Goal: Answer question/provide support

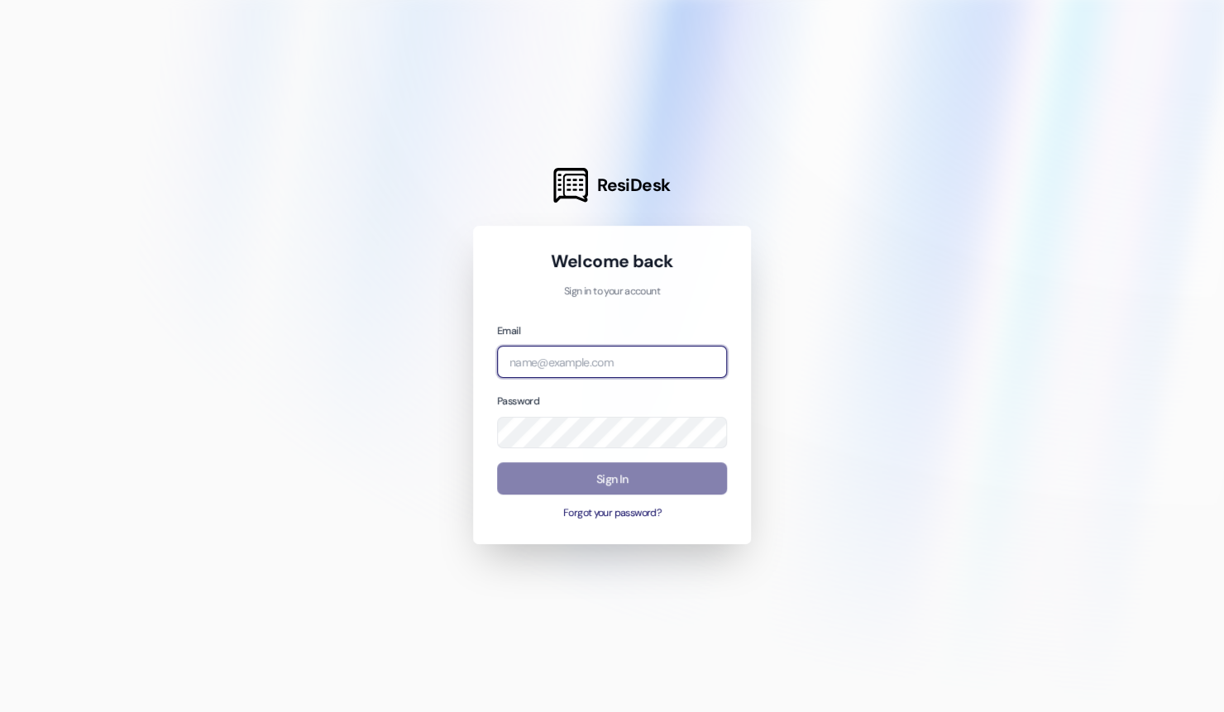
type input "[PERSON_NAME][EMAIL_ADDRESS][DOMAIN_NAME]"
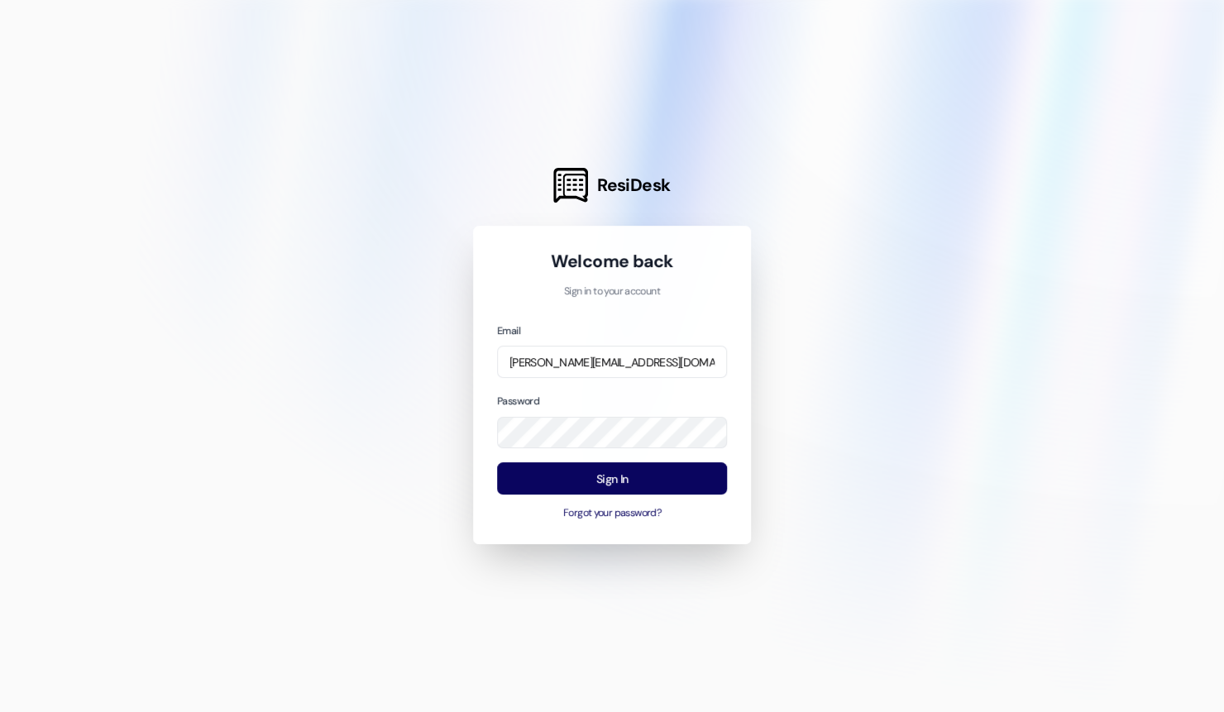
click at [413, 450] on div at bounding box center [612, 356] width 1224 height 712
click at [539, 476] on button "Sign In" at bounding box center [612, 478] width 230 height 32
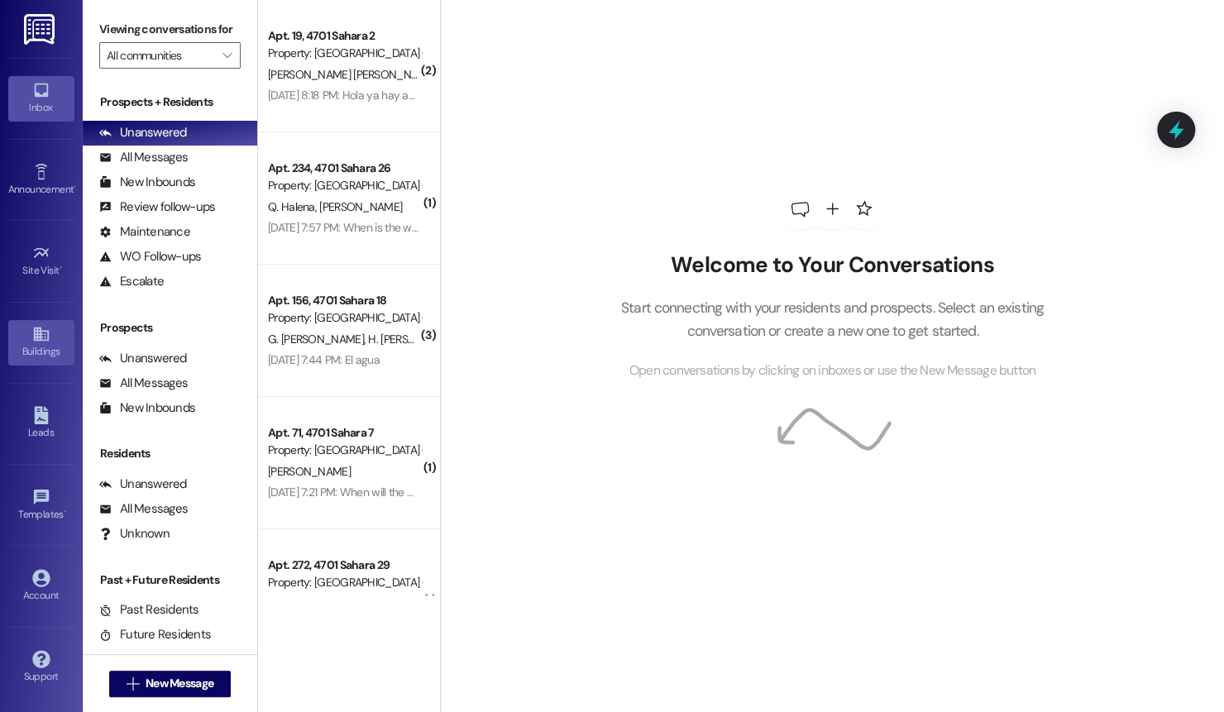
click at [41, 357] on div "Buildings" at bounding box center [41, 351] width 83 height 17
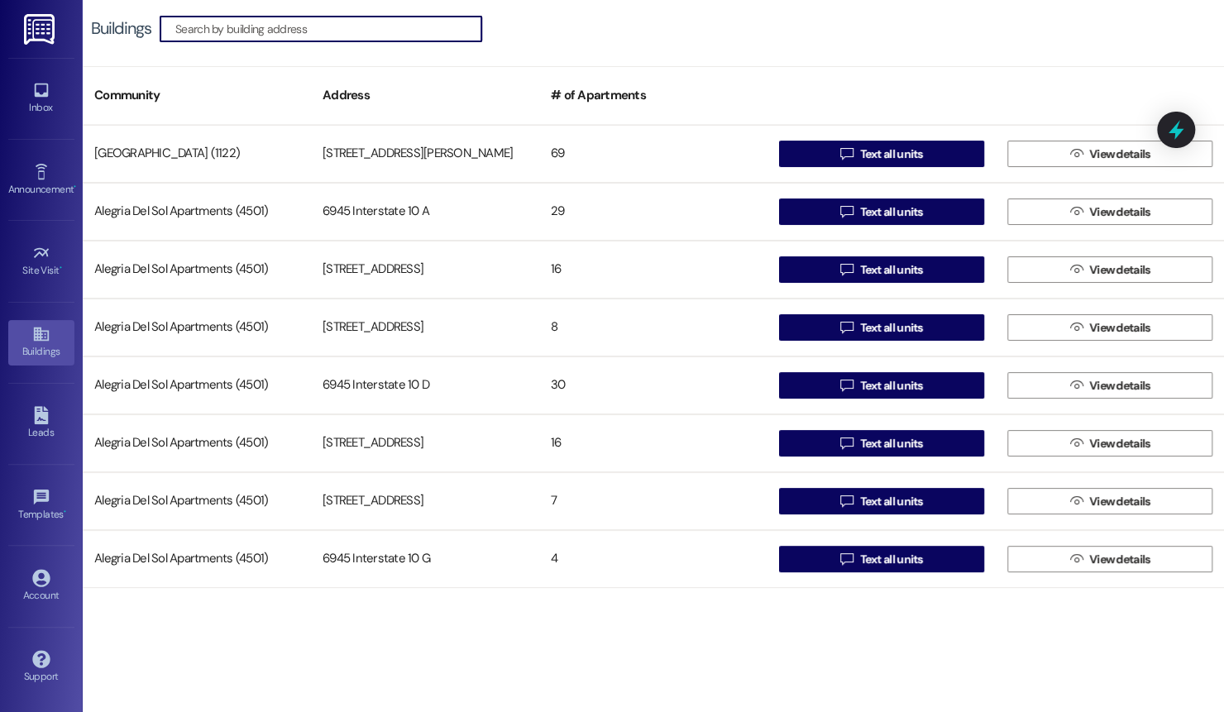
click at [322, 24] on input at bounding box center [328, 28] width 306 height 23
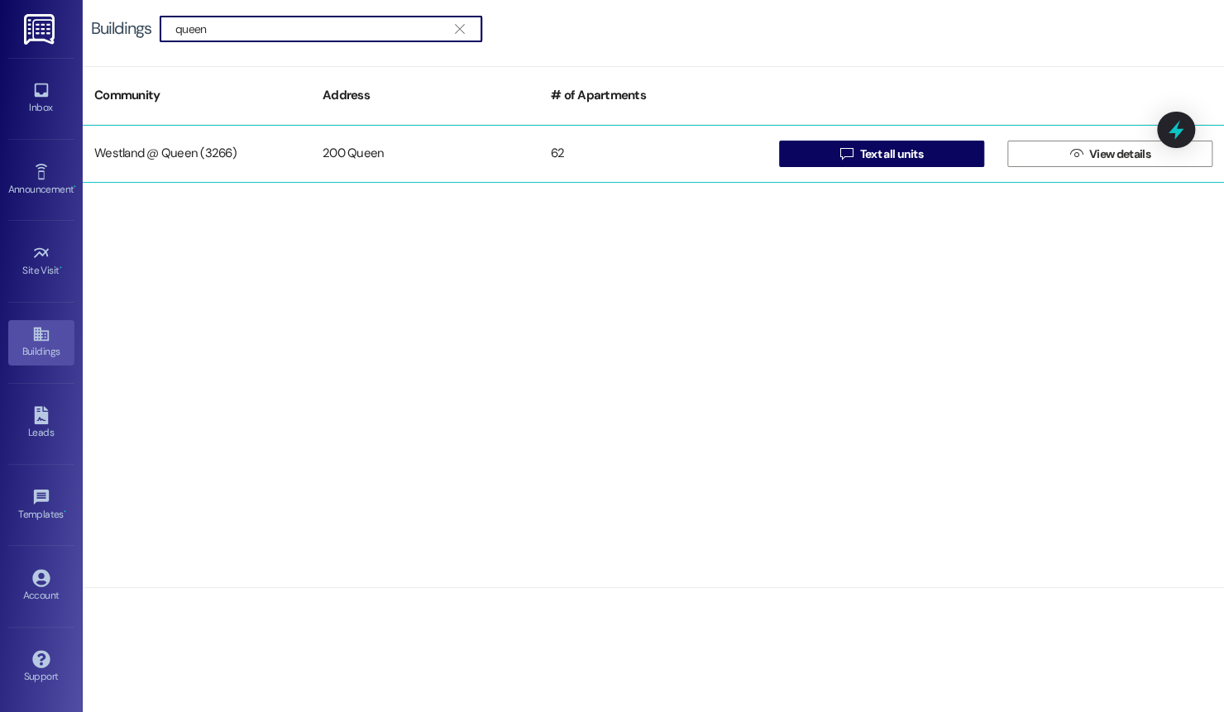
type input "queen"
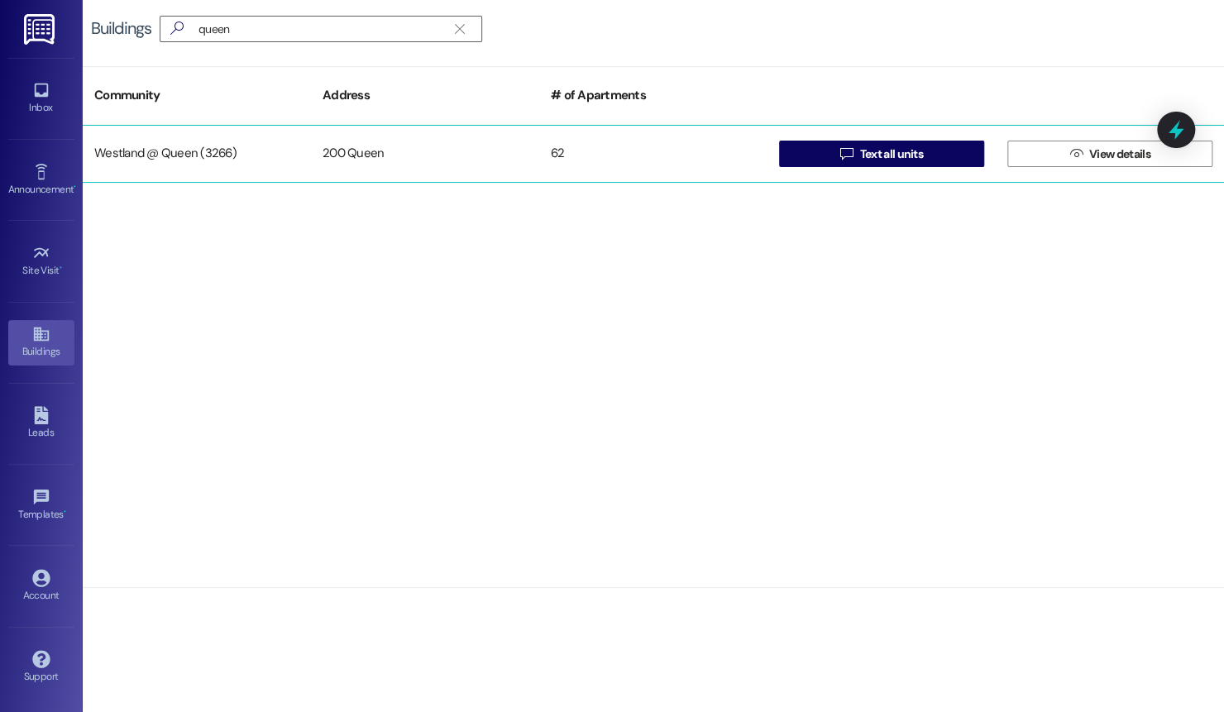
click at [499, 149] on div "200 Queen" at bounding box center [425, 153] width 228 height 33
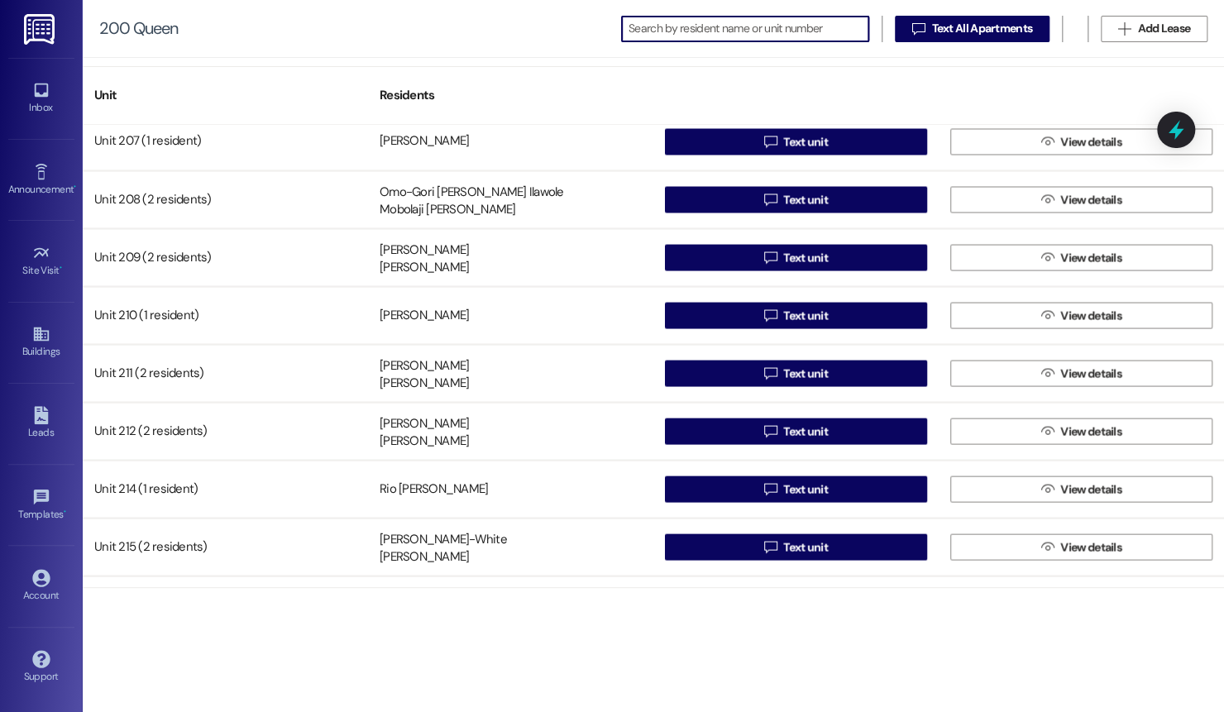
scroll to position [1525, 0]
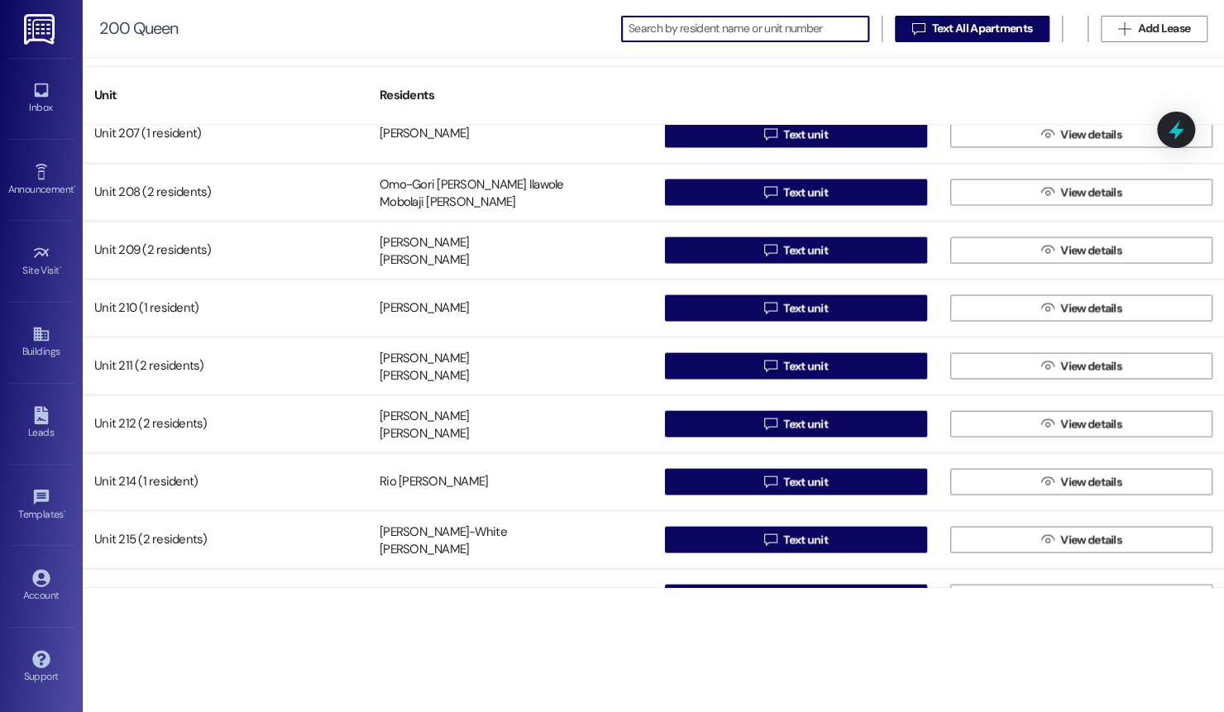
click at [831, 29] on input at bounding box center [749, 28] width 240 height 23
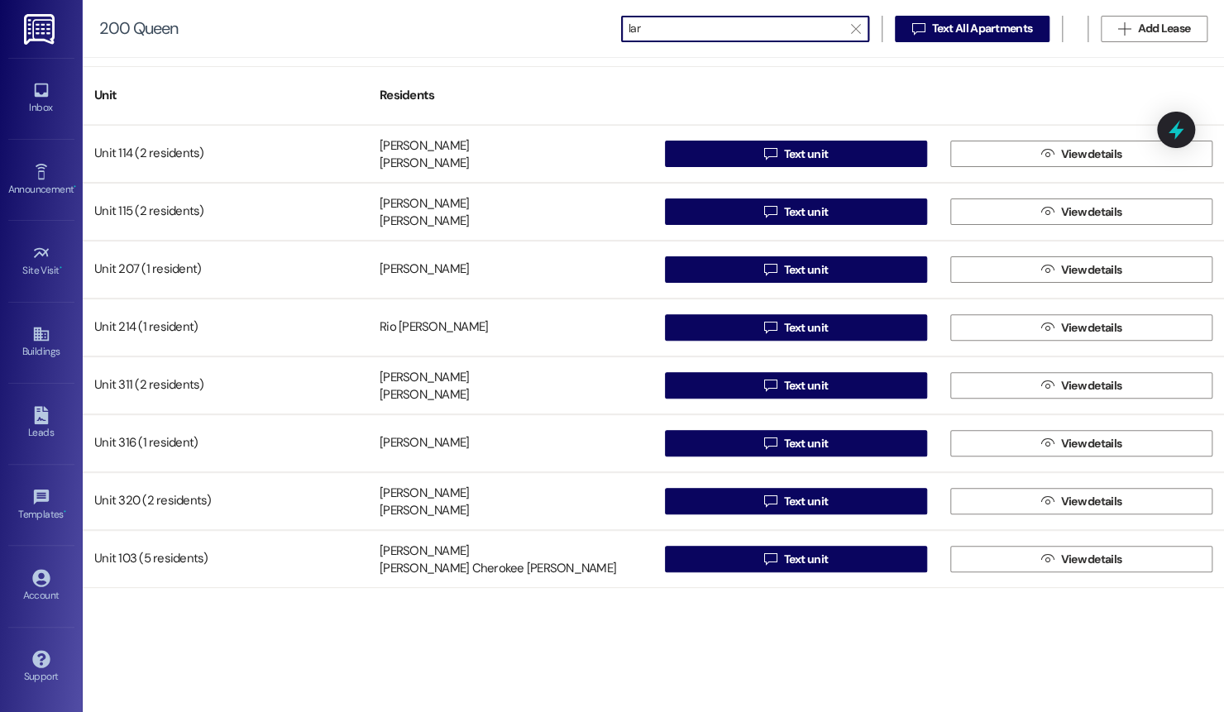
scroll to position [0, 0]
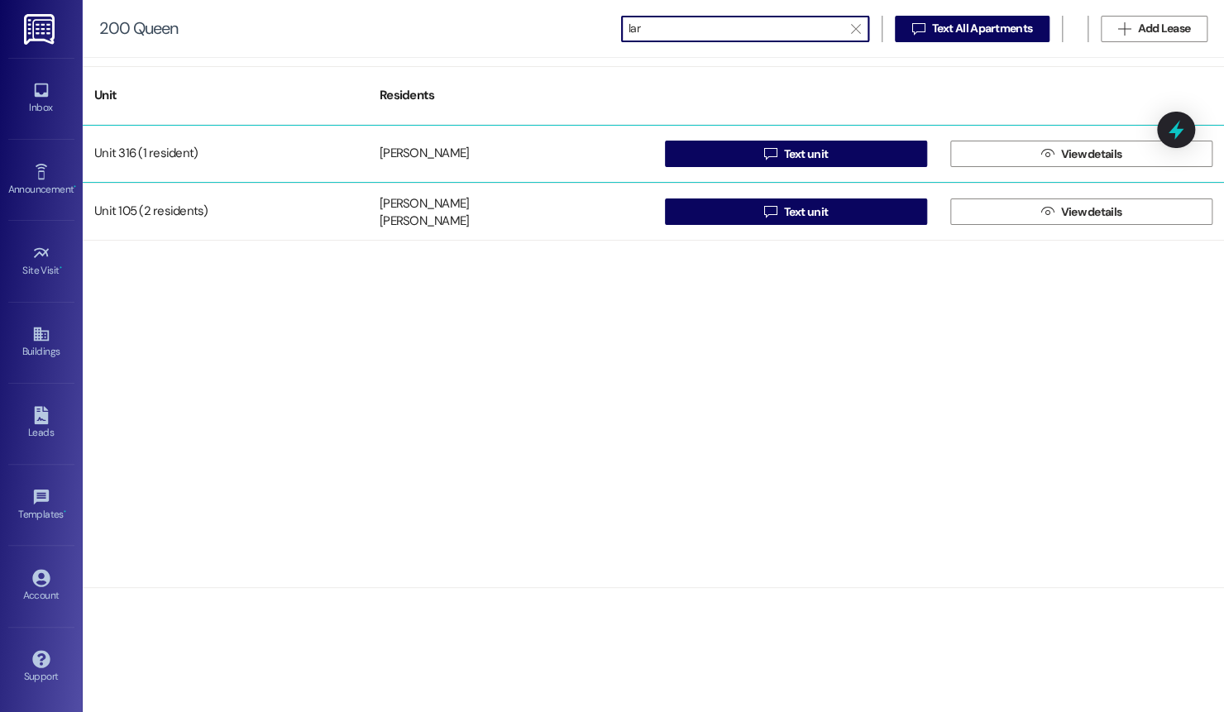
type input "lar"
click at [532, 138] on div "[PERSON_NAME]" at bounding box center [510, 153] width 285 height 33
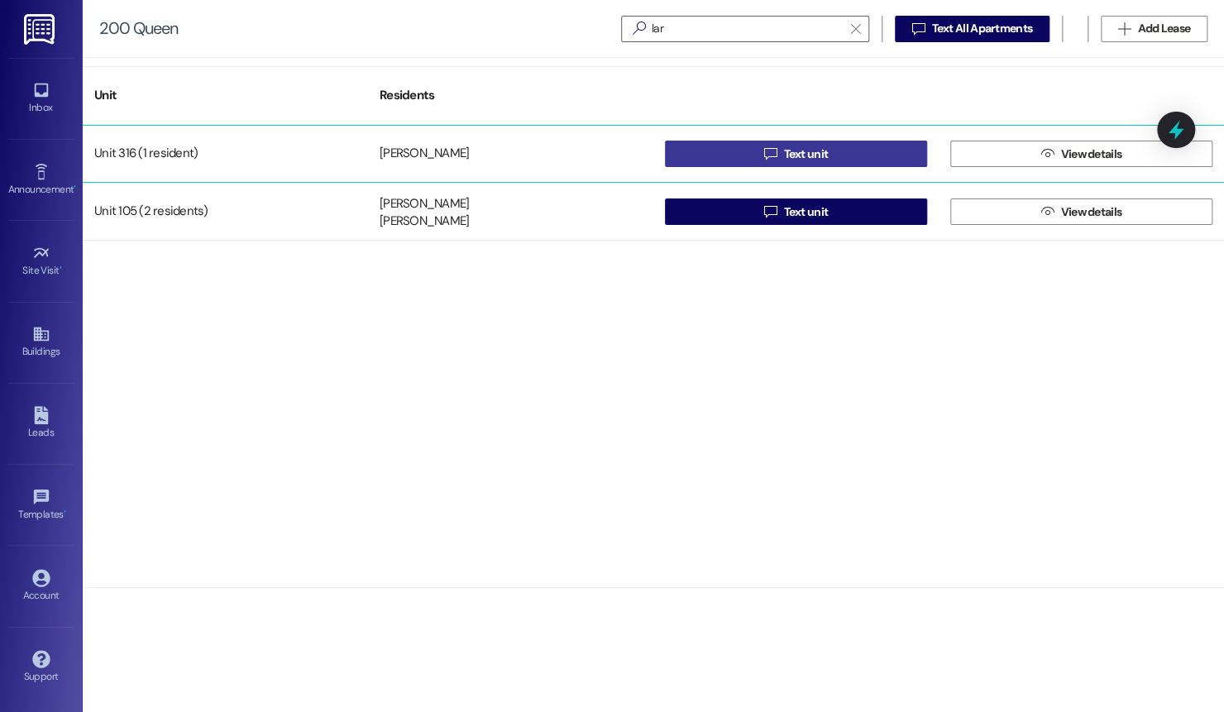
click at [726, 155] on button " Text unit" at bounding box center [796, 154] width 262 height 26
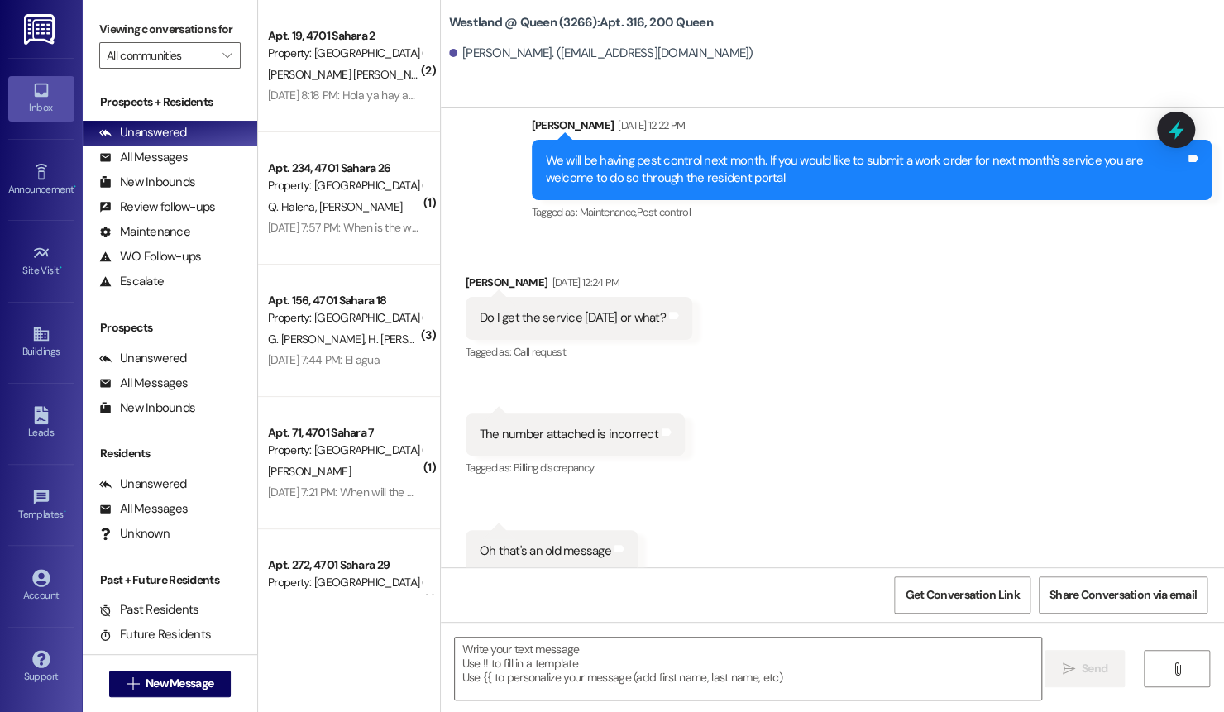
scroll to position [25978, 0]
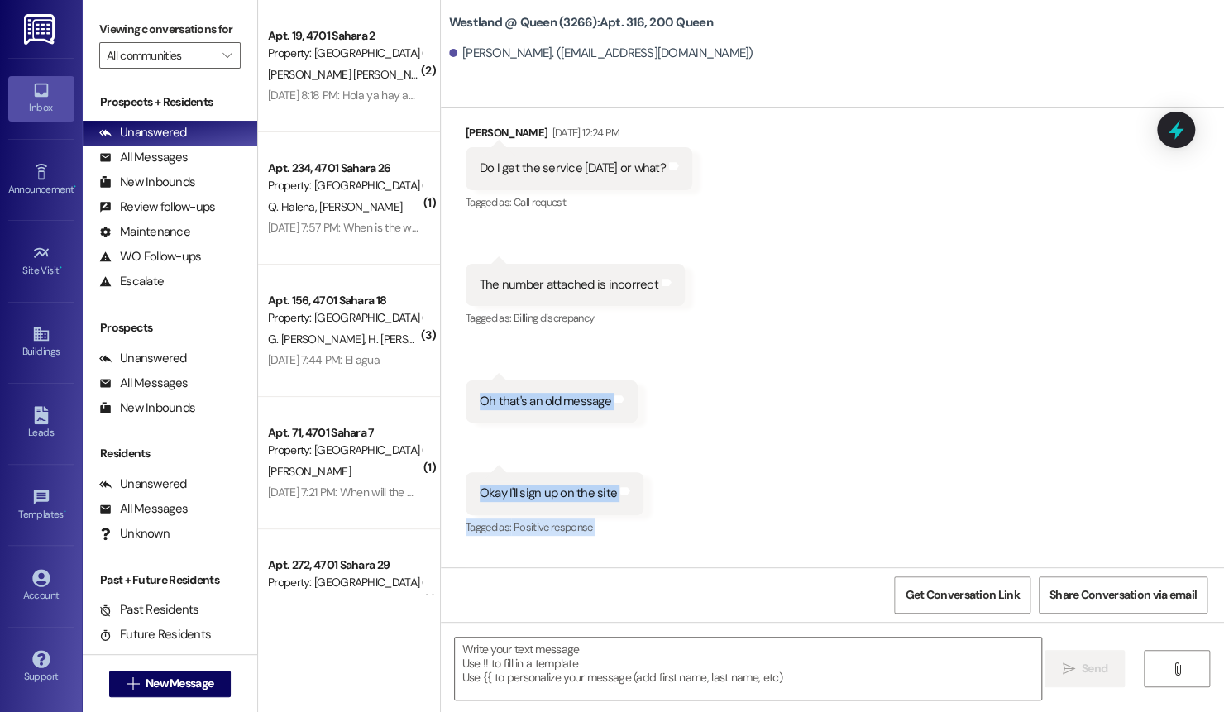
drag, startPoint x: 1142, startPoint y: 273, endPoint x: 1153, endPoint y: 379, distance: 106.5
click at [1156, 388] on div "WO Opened request: Bathtub sto... [DATE] 11:38 AM Status : Completed Show detai…" at bounding box center [832, 338] width 783 height 460
click at [880, 276] on div "Received via SMS [PERSON_NAME] [DATE] 12:24 PM Do I get the service [DATE] or w…" at bounding box center [832, 319] width 783 height 465
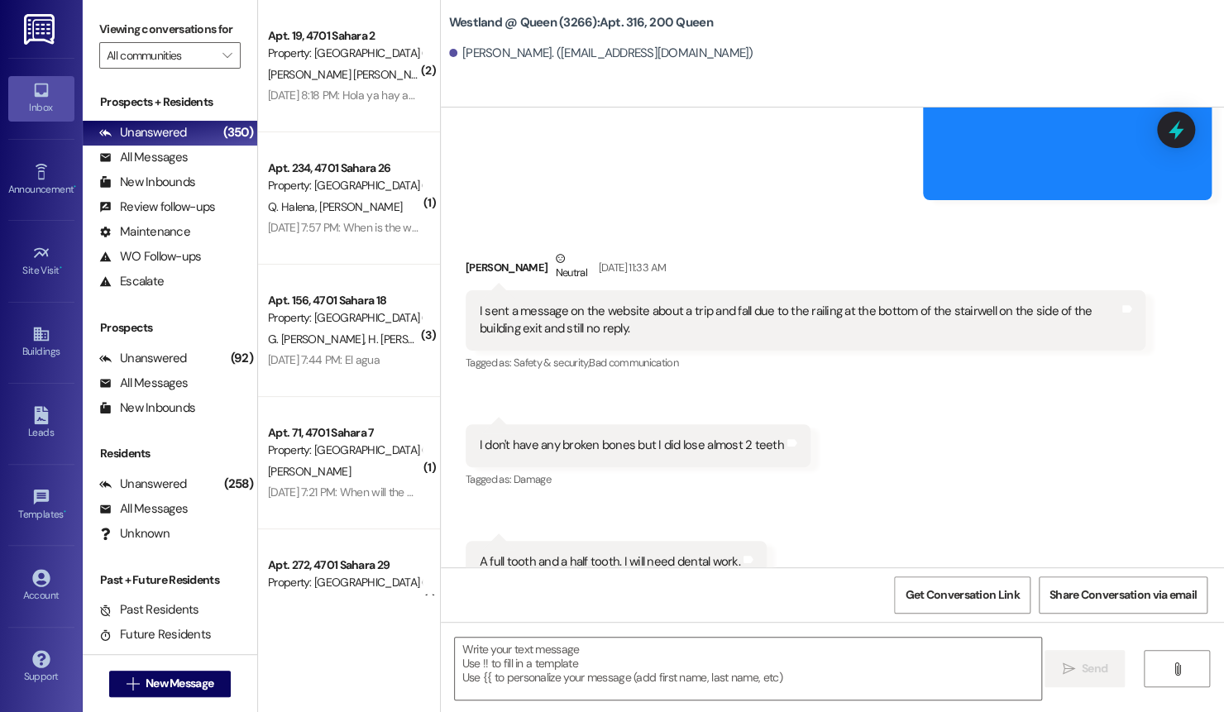
scroll to position [19069, 0]
